Goal: Task Accomplishment & Management: Manage account settings

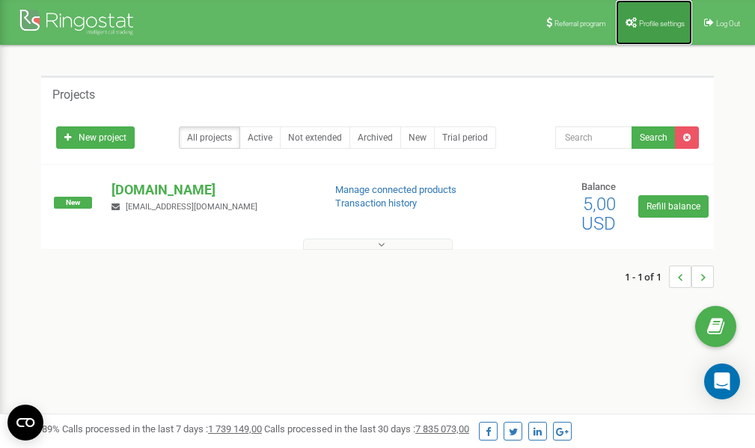
click at [658, 27] on link "Profile settings" at bounding box center [654, 22] width 76 height 45
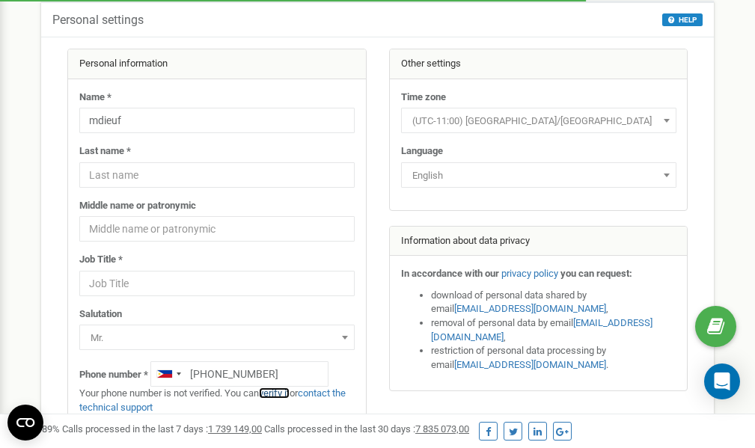
click at [282, 393] on link "verify it" at bounding box center [274, 393] width 31 height 11
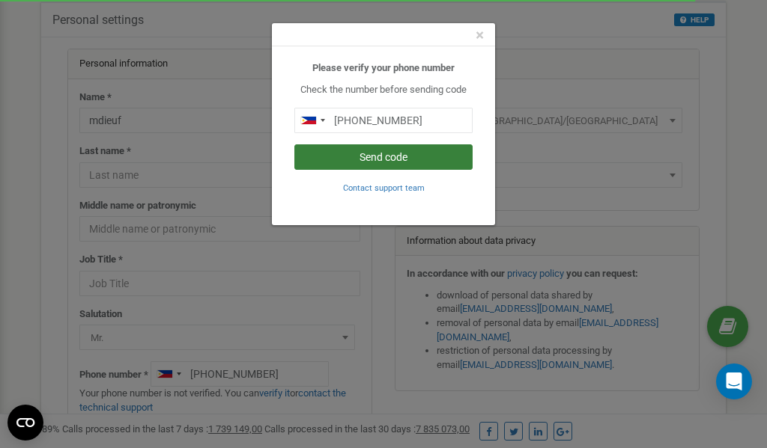
click at [401, 158] on button "Send code" at bounding box center [383, 156] width 178 height 25
